Goal: Find specific page/section: Find specific page/section

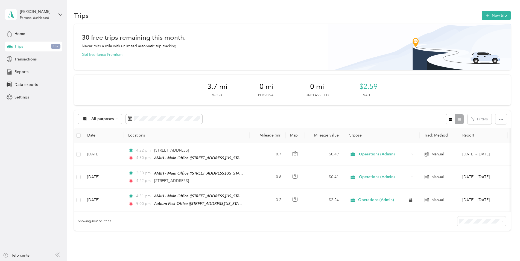
click at [117, 241] on div "30 free trips remaining this month. Never miss a mile with unlimited automatic …" at bounding box center [292, 137] width 437 height 226
click at [233, 118] on div "All purposes Filters" at bounding box center [292, 119] width 437 height 18
click at [31, 58] on span "Transactions" at bounding box center [25, 59] width 22 height 6
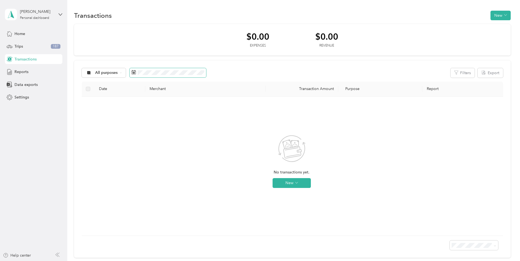
click at [134, 71] on icon at bounding box center [134, 72] width 4 height 4
click at [116, 72] on span "All purposes" at bounding box center [106, 73] width 23 height 4
click at [115, 104] on li "Operations (Admin)" at bounding box center [108, 102] width 53 height 10
click at [147, 75] on span at bounding box center [147, 72] width 4 height 5
click at [154, 74] on span at bounding box center [181, 72] width 77 height 9
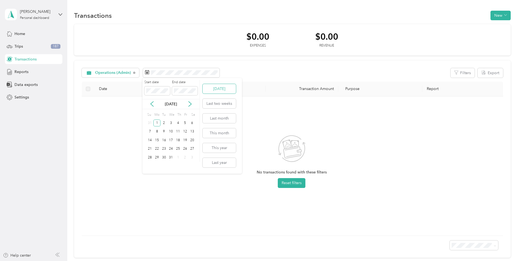
click at [227, 87] on button "[DATE]" at bounding box center [219, 89] width 33 height 10
click at [295, 177] on div "No transactions found with these filters Reset filters" at bounding box center [292, 162] width 70 height 54
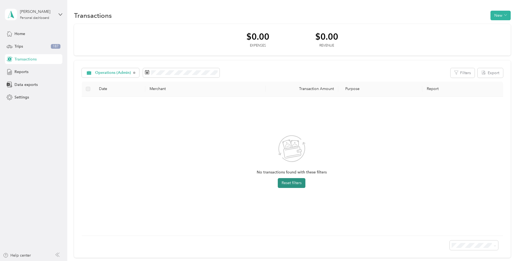
click at [303, 186] on button "Reset filters" at bounding box center [292, 183] width 28 height 10
click at [21, 74] on div "Reports" at bounding box center [33, 72] width 57 height 10
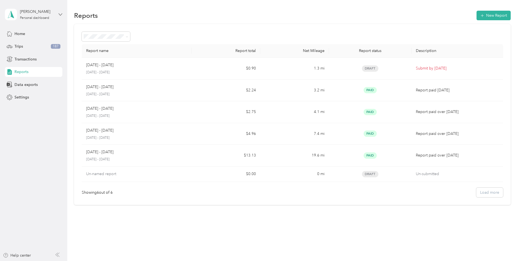
click at [61, 14] on icon at bounding box center [61, 15] width 4 height 4
